Goal: Information Seeking & Learning: Learn about a topic

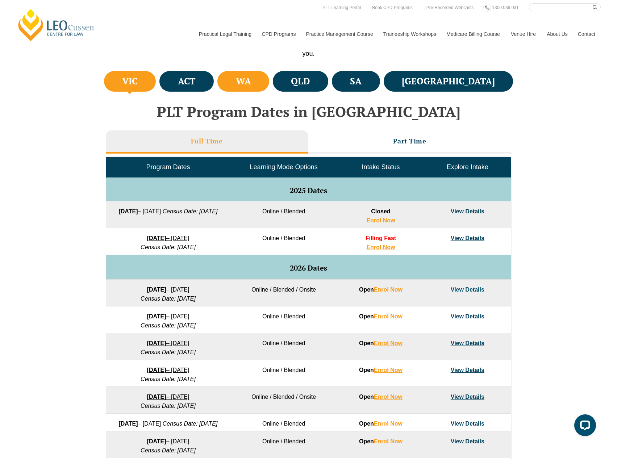
click at [251, 86] on h4 "WA" at bounding box center [243, 81] width 15 height 12
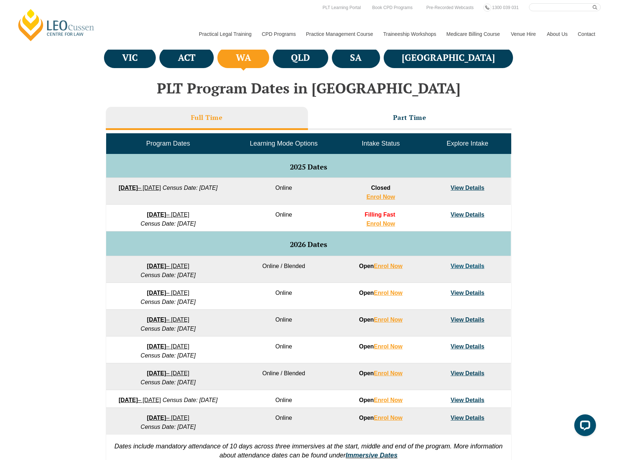
scroll to position [270, 0]
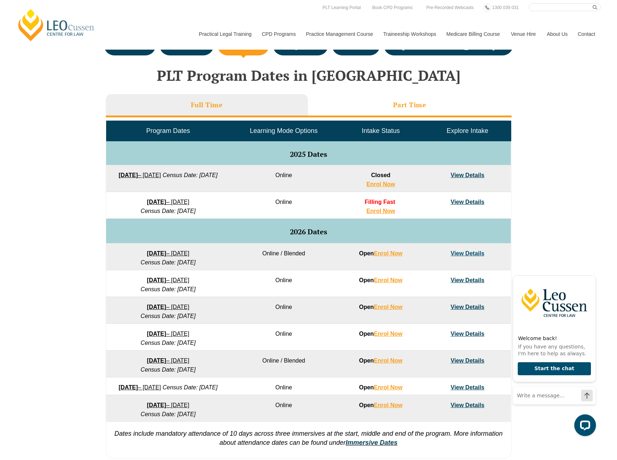
drag, startPoint x: 381, startPoint y: 88, endPoint x: 375, endPoint y: 96, distance: 9.6
click at [381, 88] on div "PLT Program Dates in [GEOGRAPHIC_DATA] Full Time Part Time Program Dates Learni…" at bounding box center [308, 261] width 413 height 402
click at [374, 98] on li "Part Time" at bounding box center [410, 105] width 204 height 23
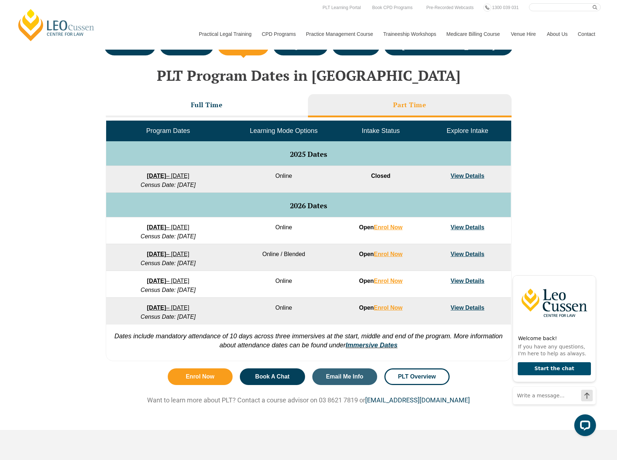
click at [202, 92] on div "Full Time Part Time Program Dates Learning Mode Options Intake Status Explore I…" at bounding box center [309, 228] width 406 height 274
click at [208, 97] on li "Full Time" at bounding box center [207, 105] width 202 height 23
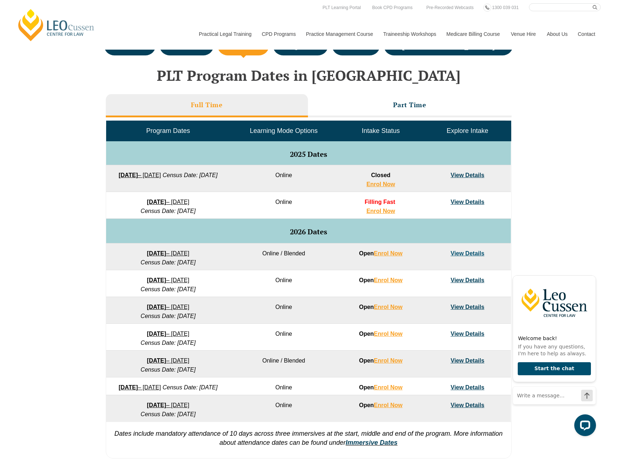
click at [151, 80] on h2 "PLT Program Dates in [GEOGRAPHIC_DATA]" at bounding box center [308, 75] width 413 height 16
click at [176, 105] on li "Full Time" at bounding box center [207, 105] width 202 height 23
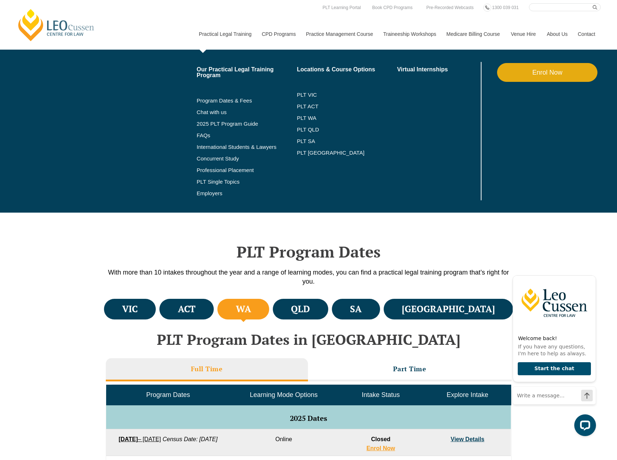
scroll to position [0, 0]
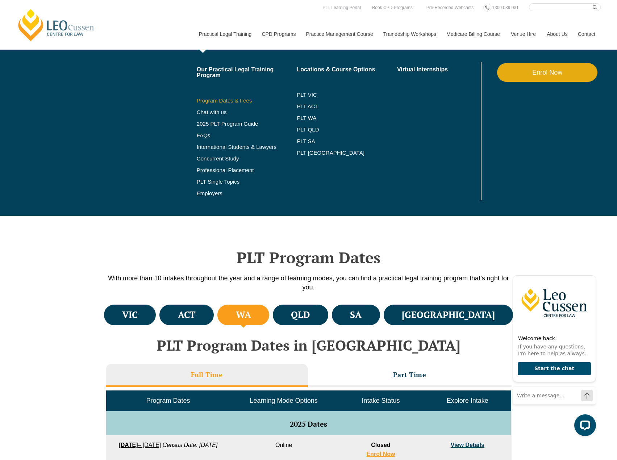
click at [215, 100] on link "Program Dates & Fees" at bounding box center [247, 101] width 100 height 6
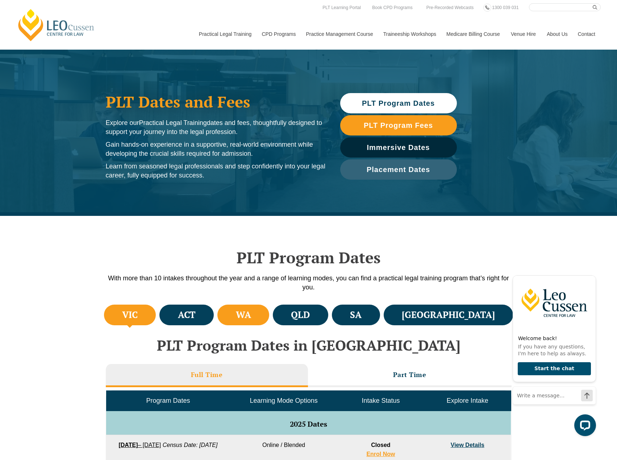
drag, startPoint x: 257, startPoint y: 325, endPoint x: 264, endPoint y: 320, distance: 9.1
click at [263, 321] on ul "VIC ACT WA QLD SA NSW" at bounding box center [308, 315] width 413 height 24
click at [265, 319] on li "WA" at bounding box center [243, 315] width 52 height 21
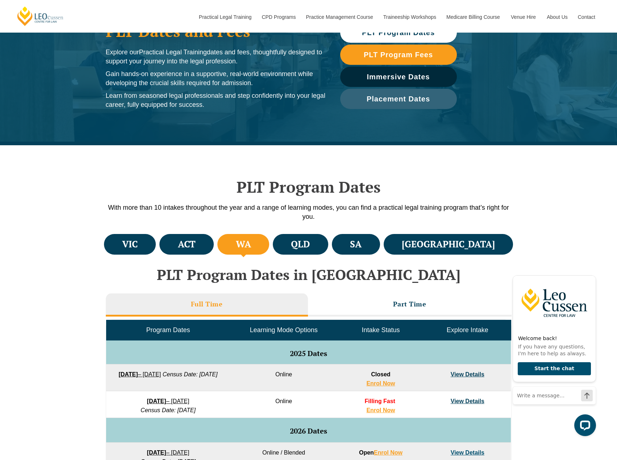
scroll to position [181, 0]
